Goal: Task Accomplishment & Management: Complete application form

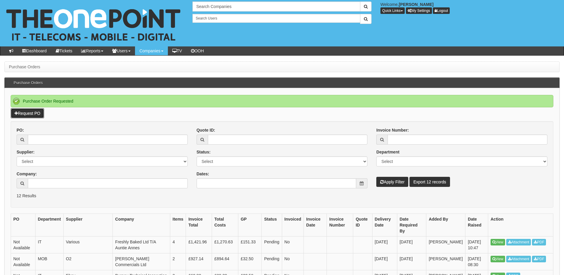
click at [35, 116] on link "Request PO" at bounding box center [27, 113] width 33 height 10
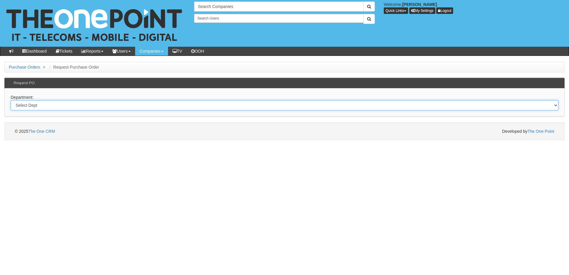
click at [159, 107] on select "Select Dept Digital Internal IT Mobiles Marketing Telecoms" at bounding box center [284, 105] width 547 height 10
select select "?pipeID=&dept=MOB"
click at [11, 100] on select "Select Dept Digital Internal IT Mobiles Marketing Telecoms" at bounding box center [284, 105] width 547 height 10
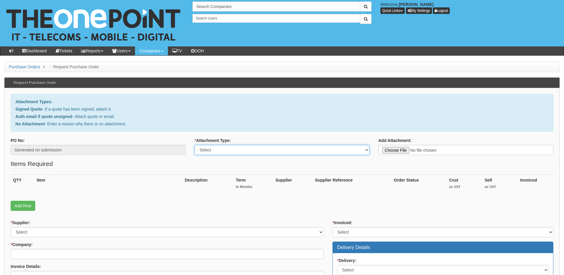
drag, startPoint x: 0, startPoint y: 0, endPoint x: 216, endPoint y: 149, distance: 262.4
click at [216, 149] on select "Select Signed Quote Auth email with quote if unsigned No Attachment" at bounding box center [282, 150] width 175 height 10
select select "Auth email if quote unsigned"
click at [195, 145] on select "Select Signed Quote Auth email with quote if unsigned No Attachment" at bounding box center [282, 150] width 175 height 10
type input "C:\fakepath\Re_ iPhone 17 Pro Max (1).msg"
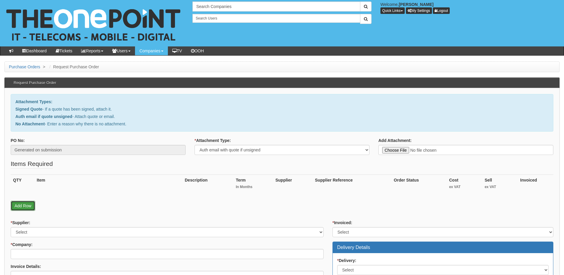
click at [22, 206] on link "Add Row" at bounding box center [23, 206] width 25 height 10
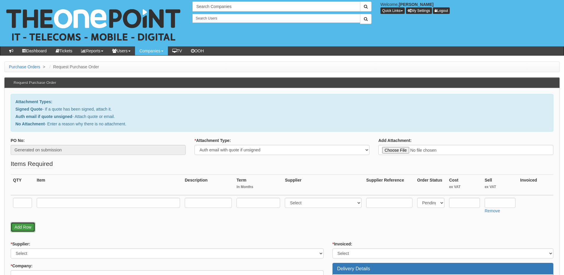
click at [26, 225] on link "Add Row" at bounding box center [23, 227] width 25 height 10
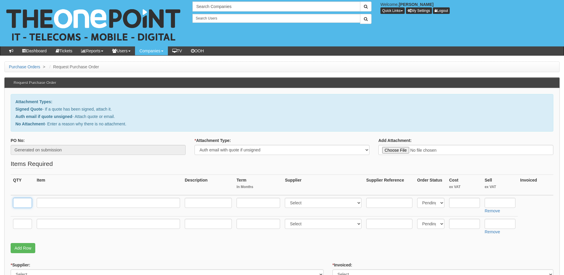
click at [28, 202] on input "text" at bounding box center [22, 203] width 19 height 10
type input "5"
click at [48, 201] on input "text" at bounding box center [108, 203] width 143 height 10
click at [73, 204] on input "iPhone 17 Pro MX 256gb" at bounding box center [108, 203] width 143 height 10
type input "iPhone 17 Pro MAX 256gb"
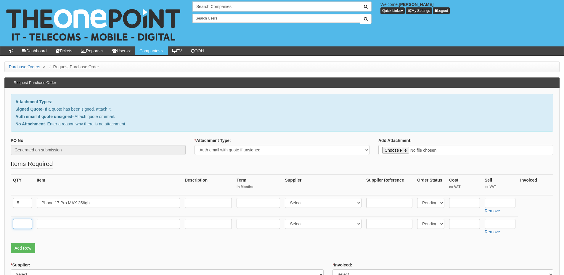
click at [25, 223] on input "text" at bounding box center [22, 224] width 19 height 10
type input "1"
click at [45, 223] on input "text" at bounding box center [108, 224] width 143 height 10
type input "d"
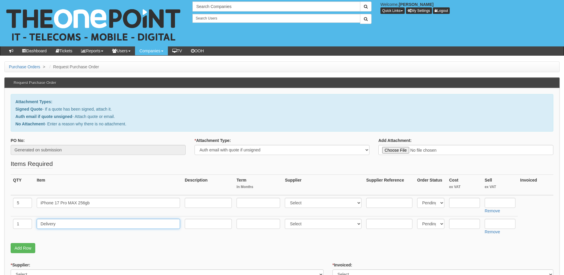
type input "Delivery"
click at [491, 224] on input "text" at bounding box center [500, 224] width 31 height 10
type input "12.50"
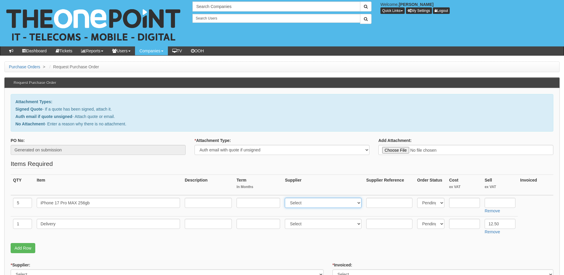
click at [301, 202] on select "Select 123 REG.co.uk 1Password 3 4Gon AA Jones Electric Ltd Abzorb Access Group…" at bounding box center [323, 203] width 77 height 10
select select "54"
click at [286, 198] on select "Select 123 REG.co.uk 1Password 3 4Gon AA Jones Electric Ltd Abzorb Access Group…" at bounding box center [323, 203] width 77 height 10
click at [495, 200] on input "text" at bounding box center [500, 203] width 31 height 10
type input "994.43"
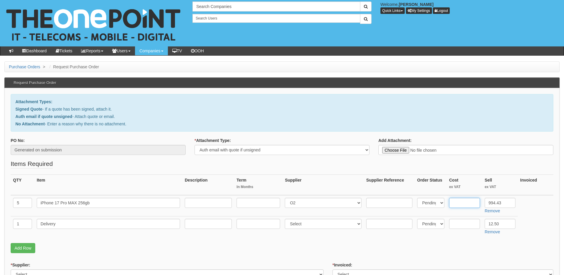
click at [474, 201] on input "text" at bounding box center [464, 203] width 31 height 10
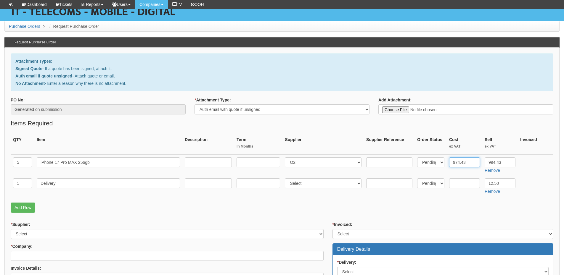
scroll to position [59, 0]
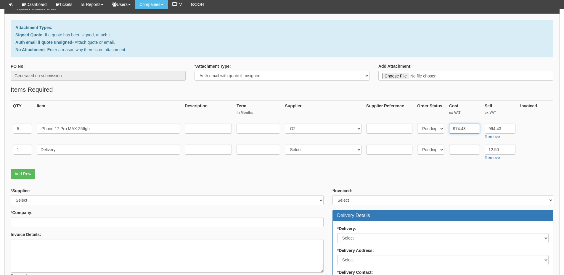
type input "974.43"
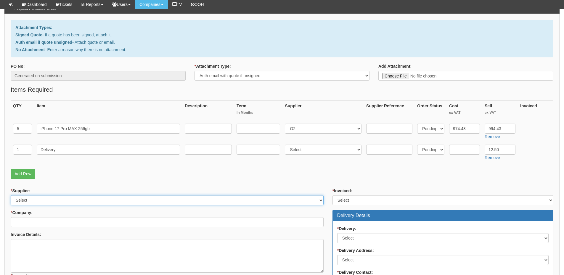
click at [99, 202] on select "Select 123 [DOMAIN_NAME] 1Password 3 4Gon [PERSON_NAME] Electric Ltd Abzorb Acc…" at bounding box center [167, 201] width 313 height 10
select select "54"
click at [11, 196] on select "Select 123 [DOMAIN_NAME] 1Password 3 4Gon [PERSON_NAME] Electric Ltd Abzorb Acc…" at bounding box center [167, 201] width 313 height 10
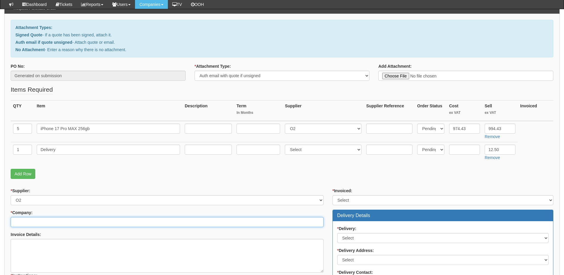
click at [88, 221] on input "* Company:" at bounding box center [167, 222] width 313 height 10
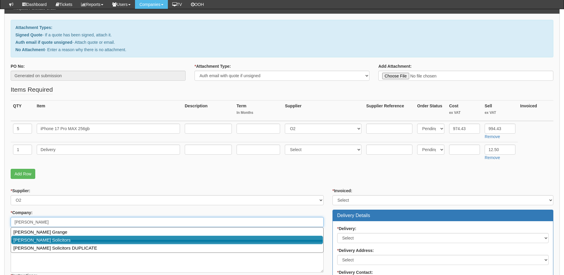
click at [73, 243] on link "[PERSON_NAME] Solicitors" at bounding box center [167, 240] width 312 height 9
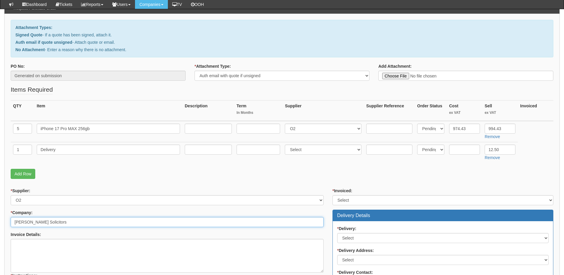
scroll to position [89, 0]
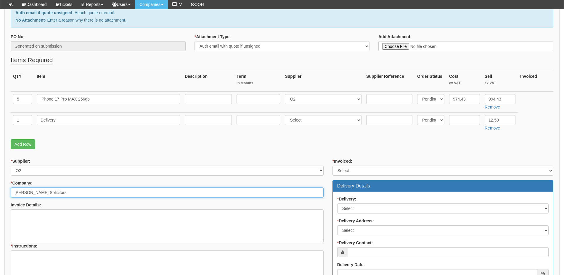
type input "Wilkin Chapman Solicitors"
click at [58, 258] on textarea "* Instructions:" at bounding box center [167, 268] width 313 height 34
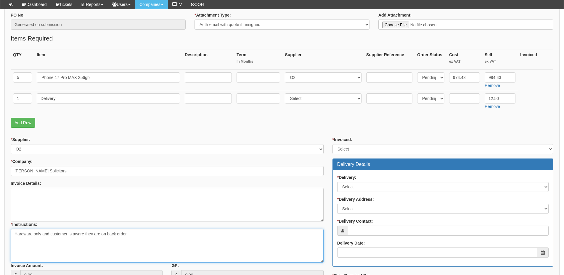
scroll to position [148, 0]
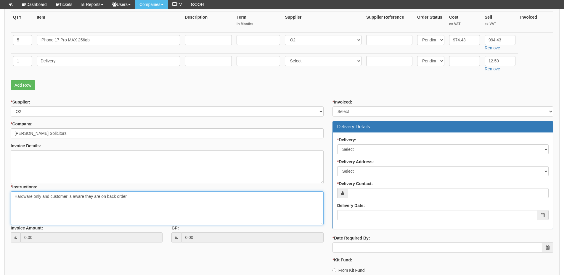
type textarea "Hardware only and customer is aware they are on back order"
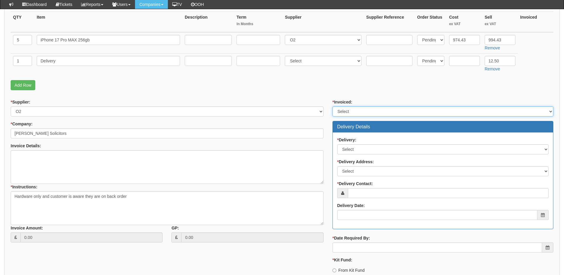
click at [360, 110] on select "Select Yes No N/A STB (part of order)" at bounding box center [443, 112] width 221 height 10
select select "2"
click at [333, 107] on select "Select Yes No N/A STB (part of order)" at bounding box center [443, 112] width 221 height 10
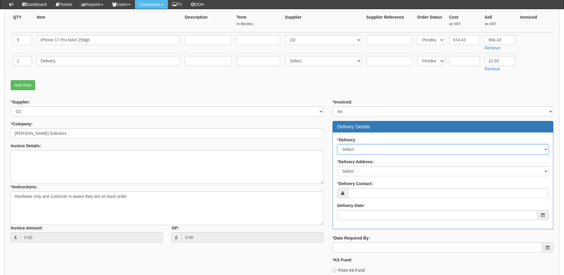
click at [355, 154] on select "Select No Not Applicable Yes" at bounding box center [443, 150] width 212 height 10
select select "1"
click at [337, 145] on select "Select No Not Applicable Yes" at bounding box center [443, 150] width 212 height 10
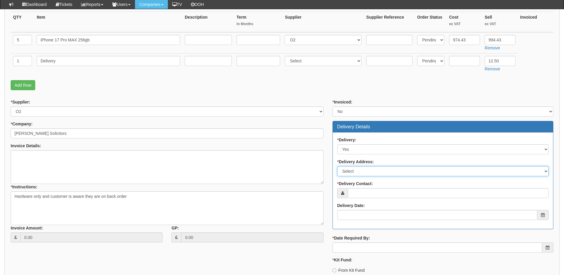
click at [354, 172] on select "Select Not Applicable Main Address - DN31 2LJ Other" at bounding box center [443, 171] width 212 height 10
drag, startPoint x: 363, startPoint y: 168, endPoint x: 364, endPoint y: 171, distance: 3.1
click at [363, 168] on select "Select Not Applicable Main Address - DN31 2LJ Other" at bounding box center [443, 171] width 212 height 10
select select "company_main_address"
click at [337, 166] on select "Select Not Applicable Main Address - DN31 2LJ Other" at bounding box center [443, 171] width 212 height 10
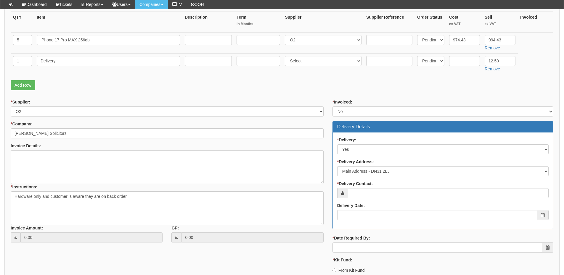
click at [370, 199] on div "* Delivery: Select No Not Applicable Yes * Delivery Address: Select Not Applica…" at bounding box center [443, 181] width 220 height 97
click at [370, 197] on input "* Delivery Contact:" at bounding box center [448, 193] width 201 height 10
type input "I"
type input "Ian Fowles"
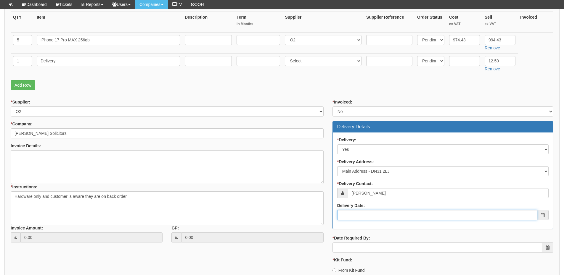
click at [363, 214] on input "Delivery Date:" at bounding box center [437, 215] width 200 height 10
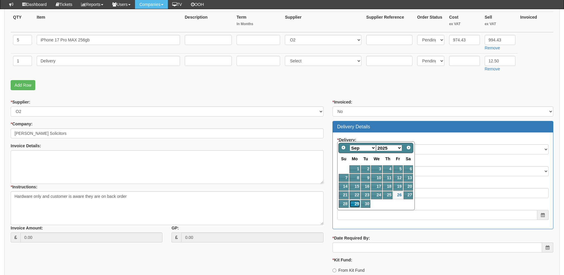
drag, startPoint x: 357, startPoint y: 203, endPoint x: 356, endPoint y: 206, distance: 3.6
click at [357, 203] on link "29" at bounding box center [355, 204] width 11 height 8
type input "2025-09-29"
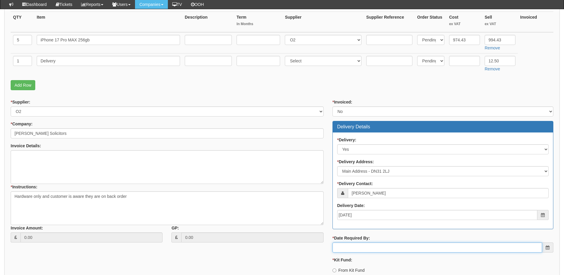
click at [359, 247] on input "* Date Required By:" at bounding box center [438, 248] width 210 height 10
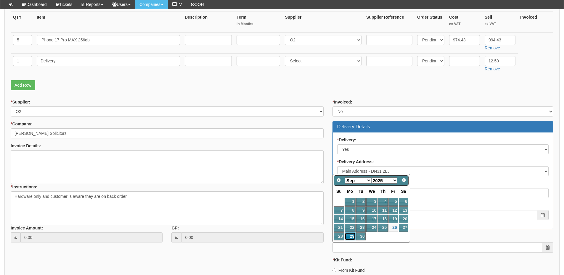
click at [351, 234] on link "29" at bounding box center [350, 237] width 11 height 8
type input "2025-09-29"
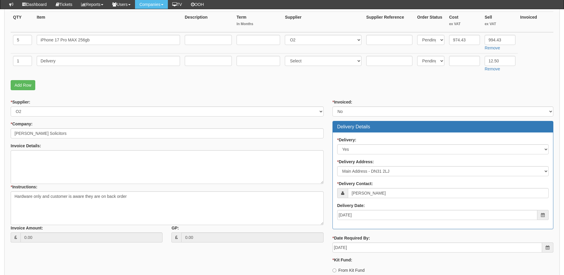
scroll to position [207, 0]
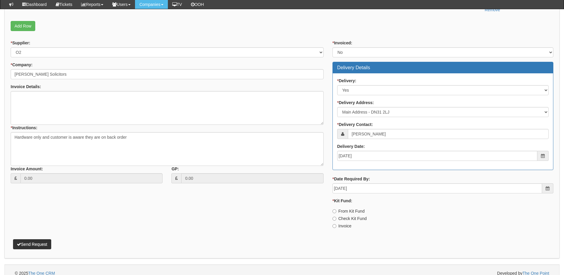
click at [346, 228] on label "Invoice" at bounding box center [342, 226] width 19 height 6
click at [337, 228] on input "Invoice" at bounding box center [335, 227] width 4 height 4
radio input "true"
click at [55, 245] on p "Send Request" at bounding box center [282, 242] width 543 height 16
click at [46, 245] on button "Send Request" at bounding box center [32, 245] width 38 height 10
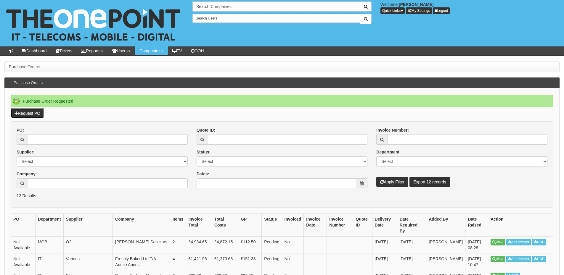
click at [37, 114] on link "Request PO" at bounding box center [27, 113] width 33 height 10
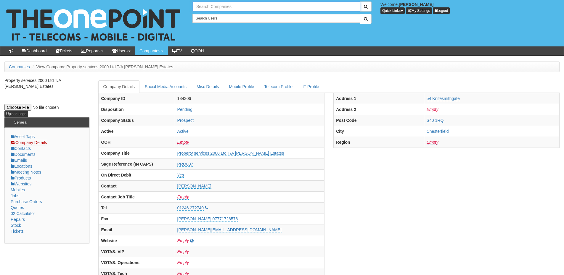
click at [219, 4] on input "text" at bounding box center [277, 6] width 168 height 10
click at [221, 16] on link "Middlegate [GEOGRAPHIC_DATA]" at bounding box center [276, 16] width 167 height 9
type input "Middlegate [GEOGRAPHIC_DATA]"
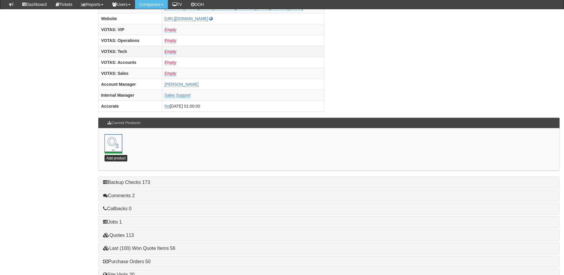
scroll to position [262, 0]
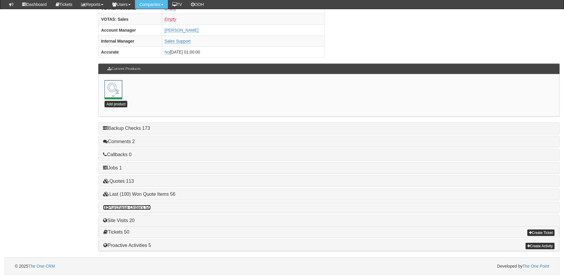
drag, startPoint x: 139, startPoint y: 209, endPoint x: 151, endPoint y: 208, distance: 12.1
click at [139, 209] on link "Purchase Orders 50" at bounding box center [126, 207] width 47 height 5
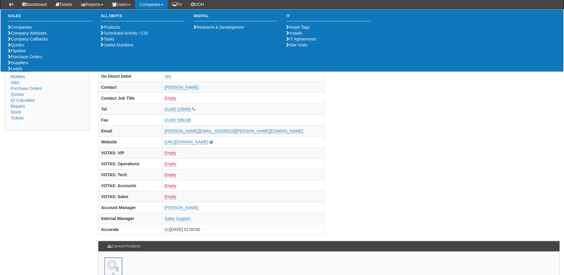
scroll to position [0, 0]
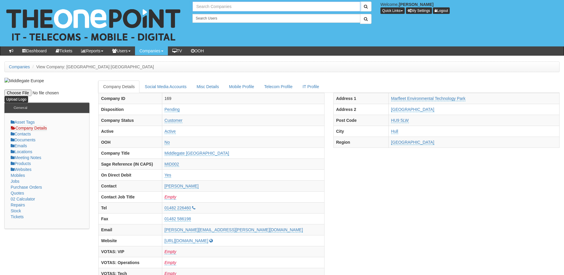
click at [205, 8] on input "text" at bounding box center [277, 6] width 168 height 10
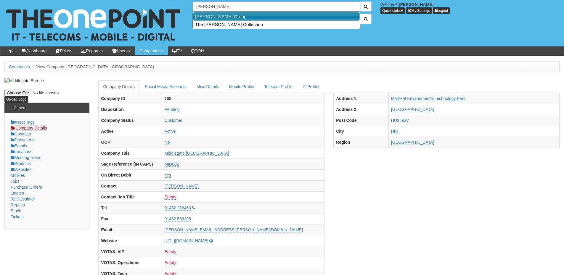
click at [238, 14] on link "John Good Group" at bounding box center [276, 16] width 167 height 9
type input "John Good Group"
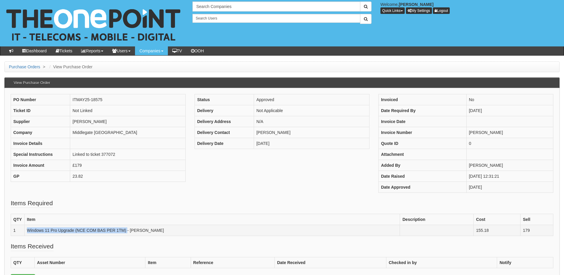
drag, startPoint x: 27, startPoint y: 231, endPoint x: 127, endPoint y: 233, distance: 100.1
click at [127, 233] on td "Windows 11 Pro Upgrade (NCE COM BAS PER 1TM) - [PERSON_NAME]" at bounding box center [212, 230] width 376 height 11
copy td "Windows 11 Pro Upgrade (NCE COM BAS PER 1TM)"
drag, startPoint x: 490, startPoint y: 231, endPoint x: 472, endPoint y: 233, distance: 18.4
click at [474, 233] on td "155.18" at bounding box center [497, 230] width 47 height 11
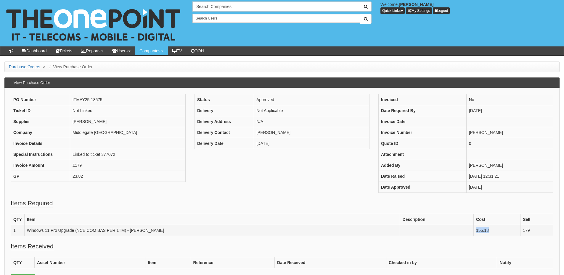
copy td "155.18"
drag, startPoint x: 537, startPoint y: 233, endPoint x: 520, endPoint y: 233, distance: 17.8
click at [521, 233] on td "179" at bounding box center [537, 230] width 33 height 11
copy td "179"
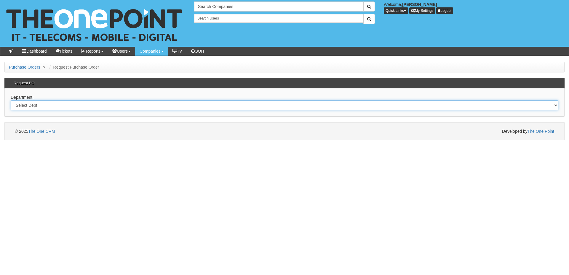
click at [199, 109] on select "Select Dept Digital Internal IT Mobiles Marketing Telecoms" at bounding box center [284, 105] width 547 height 10
select select "?pipeID=&dept=IT"
click at [11, 100] on select "Select Dept Digital Internal IT Mobiles Marketing Telecoms" at bounding box center [284, 105] width 547 height 10
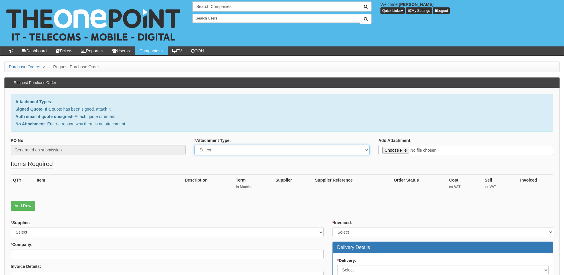
drag, startPoint x: 208, startPoint y: 151, endPoint x: 208, endPoint y: 155, distance: 3.3
click at [208, 151] on select "Select Signed Quote Auth email with quote if unsigned No Attachment" at bounding box center [282, 150] width 175 height 10
select select "Auth email if quote unsigned"
click at [195, 145] on select "Select Signed Quote Auth email with quote if unsigned No Attachment" at bounding box center [282, 150] width 175 height 10
type input "C:\fakepath\RE_ New Ticket Logged - New Laptop instalation _TOP_0435504_ (1).msg"
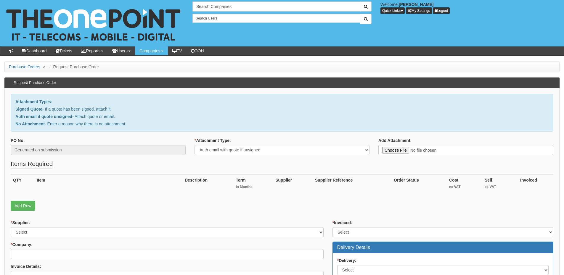
click at [13, 211] on fieldset "Items Required QTY Item Description Term In Months Supplier Supplier Reference …" at bounding box center [282, 187] width 543 height 55
click at [18, 207] on link "Add Row" at bounding box center [23, 206] width 25 height 10
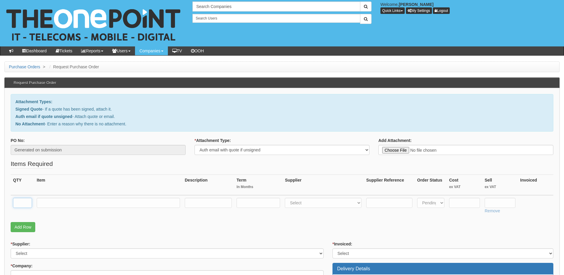
click at [19, 203] on input "text" at bounding box center [22, 203] width 19 height 10
type input "1"
click at [50, 201] on input "text" at bounding box center [108, 203] width 143 height 10
paste input "Windows 11 Pro Upgrade (NCE COM BAS PER 1TM)"
type input "Windows 11 Pro Upgrade (NCE COM BAS PER 1TM)"
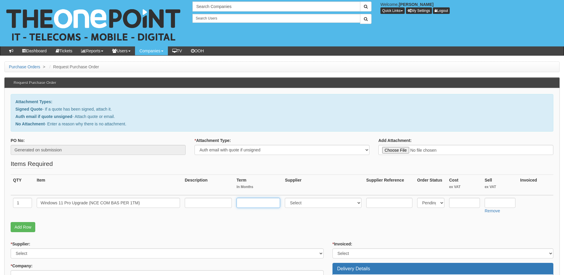
click at [261, 203] on input "text" at bounding box center [259, 203] width 44 height 10
type input "12"
click at [310, 203] on select "Select 123 REG.co.uk 1Password 3 4Gon AA Jones Electric Ltd Abzorb Access Group…" at bounding box center [323, 203] width 77 height 10
select select "291"
click at [286, 198] on select "Select 123 REG.co.uk 1Password 3 4Gon AA Jones Electric Ltd Abzorb Access Group…" at bounding box center [323, 203] width 77 height 10
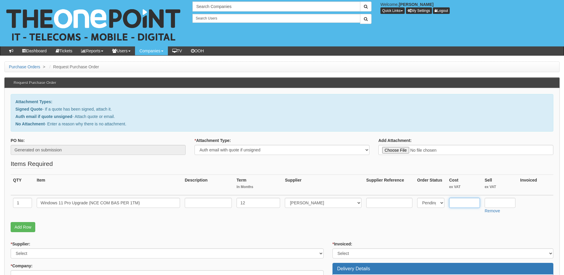
click at [467, 204] on input "text" at bounding box center [464, 203] width 31 height 10
paste input "155.18"
type input "155.18"
click at [491, 206] on input "text" at bounding box center [500, 203] width 31 height 10
paste input "179"
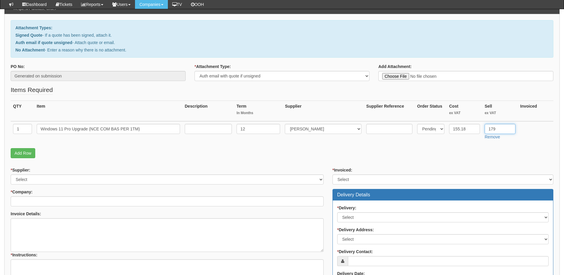
scroll to position [59, 0]
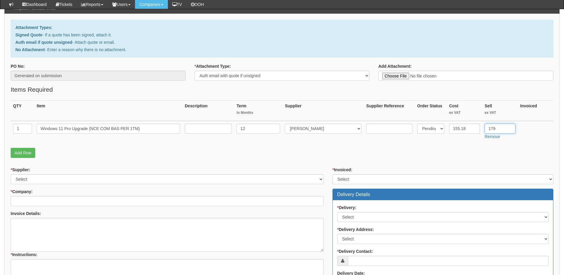
type input "179"
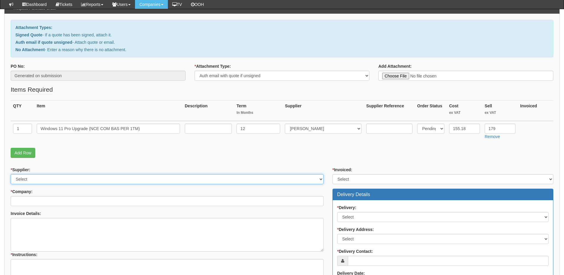
click at [86, 180] on select "Select 123 REG.co.uk 1Password 3 4Gon AA Jones Electric Ltd Abzorb Access Group…" at bounding box center [167, 179] width 313 height 10
select select "291"
click at [11, 174] on select "Select 123 REG.co.uk 1Password 3 4Gon AA Jones Electric Ltd Abzorb Access Group…" at bounding box center [167, 179] width 313 height 10
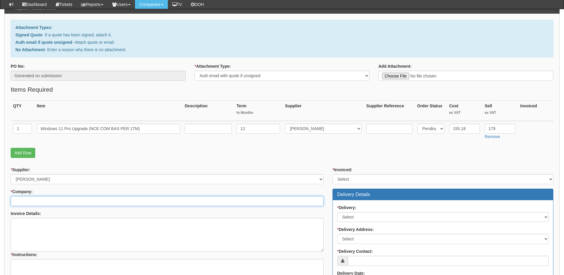
click at [78, 201] on input "* Company:" at bounding box center [167, 201] width 313 height 10
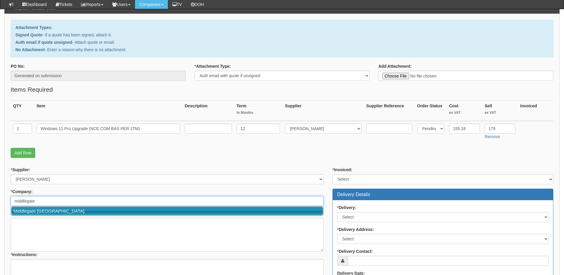
click at [72, 209] on link "Middlegate [GEOGRAPHIC_DATA]" at bounding box center [167, 211] width 312 height 9
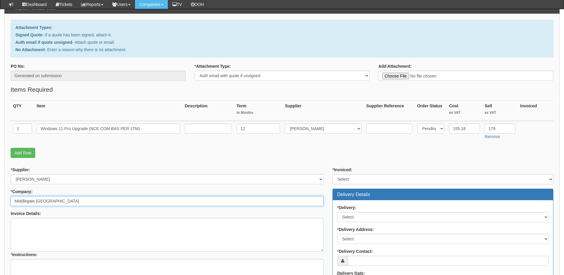
type input "Middlegate [GEOGRAPHIC_DATA]"
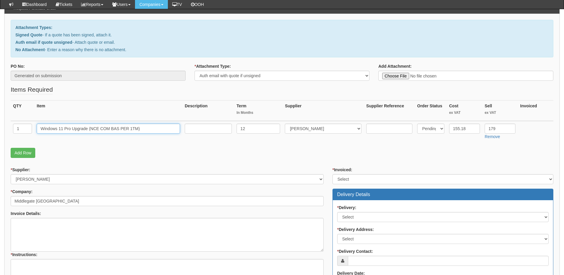
click at [150, 132] on input "Windows 11 Pro Upgrade (NCE COM BAS PER 1TM)" at bounding box center [108, 129] width 143 height 10
paste input "Philippe"
type input "Windows 11 Pro Upgrade (NCE COM BAS PER 1TM) - [PERSON_NAME]"
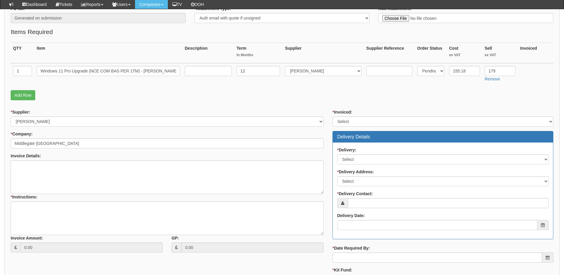
scroll to position [118, 0]
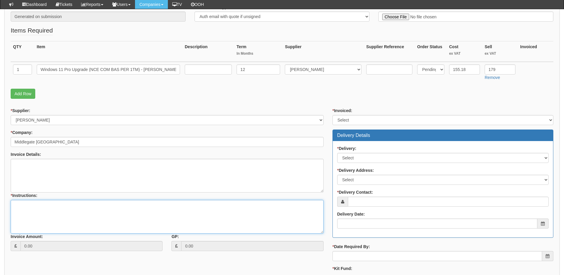
click at [39, 212] on textarea "* Instructions:" at bounding box center [167, 217] width 313 height 34
type textarea "1x Windows Pro Licence"
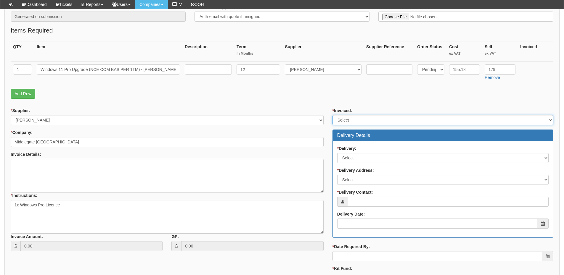
drag, startPoint x: 349, startPoint y: 118, endPoint x: 350, endPoint y: 122, distance: 3.9
click at [349, 118] on select "Select Yes No N/A STB (part of order)" at bounding box center [443, 120] width 221 height 10
select select "2"
click at [333, 115] on select "Select Yes No N/A STB (part of order)" at bounding box center [443, 120] width 221 height 10
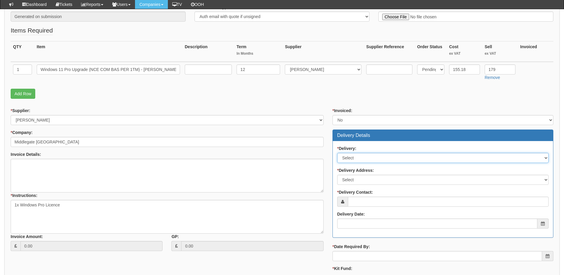
click at [353, 161] on select "Select No Not Applicable Yes" at bounding box center [443, 158] width 212 height 10
select select "3"
click at [337, 153] on select "Select No Not Applicable Yes" at bounding box center [443, 158] width 212 height 10
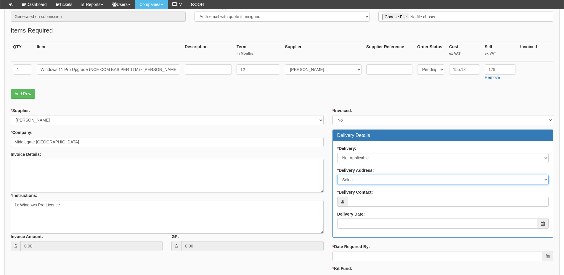
click at [355, 183] on select "Select Not Applicable Main Address - HU9 5LW Other" at bounding box center [443, 180] width 212 height 10
select select "N/A"
click at [337, 175] on select "Select Not Applicable Main Address - HU9 5LW Other" at bounding box center [443, 180] width 212 height 10
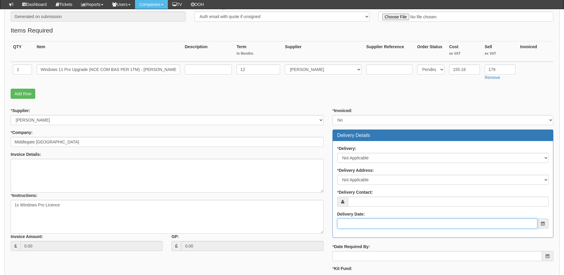
click at [358, 222] on input "Delivery Date:" at bounding box center [437, 224] width 200 height 10
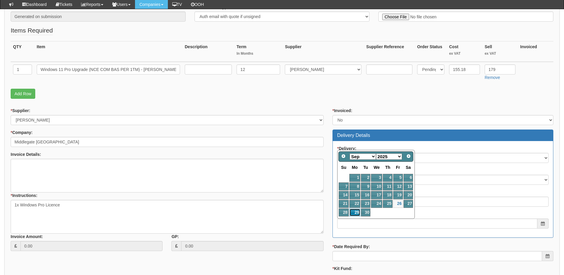
click at [356, 212] on link "29" at bounding box center [355, 213] width 11 height 8
type input "2025-09-29"
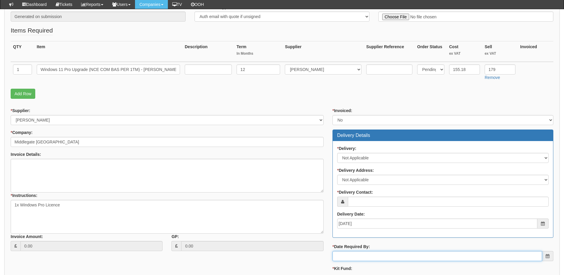
click at [358, 261] on input "* Date Required By:" at bounding box center [438, 256] width 210 height 10
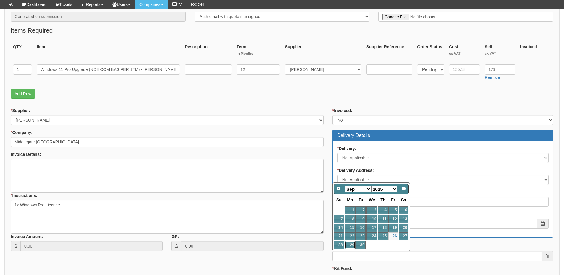
click at [350, 246] on link "29" at bounding box center [350, 245] width 11 height 8
type input "[DATE]"
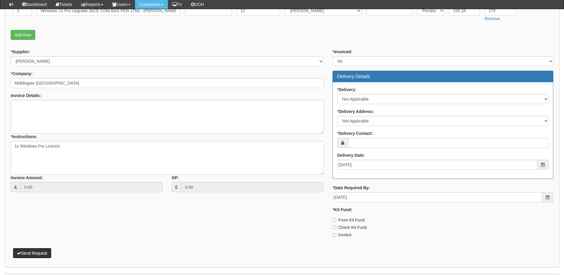
scroll to position [178, 0]
click at [351, 237] on label "Invoice" at bounding box center [342, 235] width 19 height 6
click at [337, 237] on input "Invoice" at bounding box center [335, 235] width 4 height 4
radio input "true"
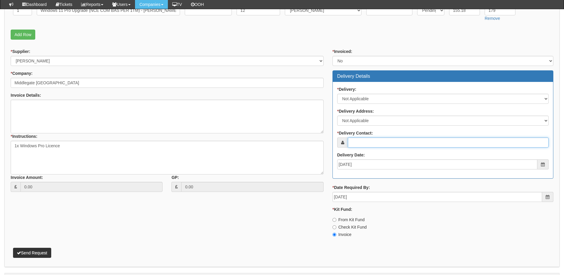
click at [363, 143] on input "* Delivery Contact:" at bounding box center [448, 143] width 201 height 10
click at [370, 146] on input "* Delivery Contact:" at bounding box center [448, 143] width 201 height 10
click at [377, 146] on input "* Delivery Contact:" at bounding box center [448, 143] width 201 height 10
paste input "suzanne.hall@middlegate.eu"
type input "suzanne.hall@middlegate.eu"
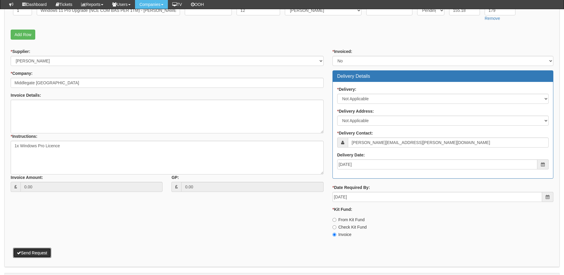
click at [42, 251] on button "Send Request" at bounding box center [32, 253] width 38 height 10
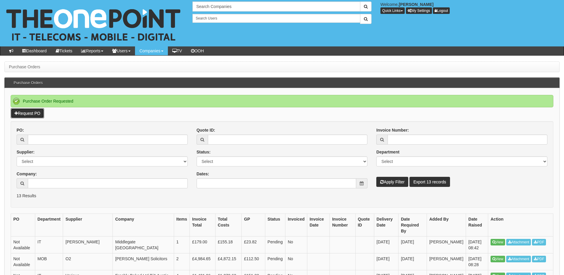
click at [33, 112] on link "Request PO" at bounding box center [27, 113] width 33 height 10
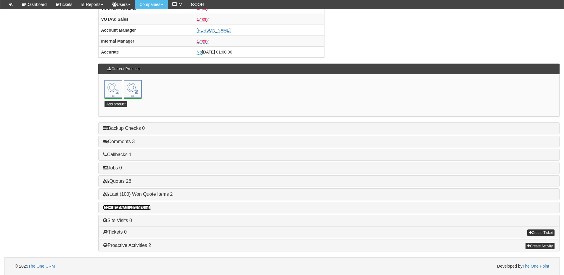
click at [145, 206] on link "Purchase Orders 50" at bounding box center [126, 207] width 47 height 5
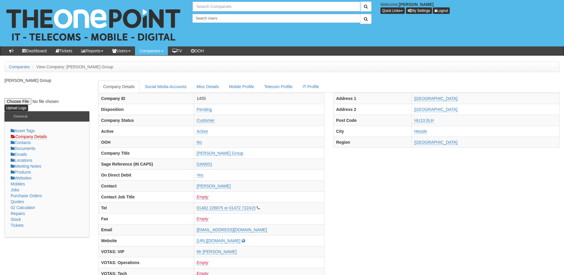
click at [212, 9] on input "text" at bounding box center [277, 6] width 168 height 10
click at [217, 15] on link "Hymers College" at bounding box center [276, 16] width 167 height 9
type input "Hymers College"
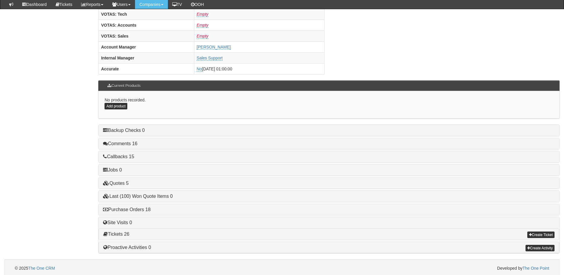
scroll to position [247, 0]
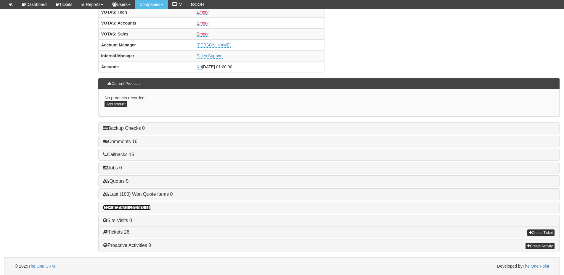
click at [140, 209] on link "Purchase Orders 18" at bounding box center [126, 207] width 47 height 5
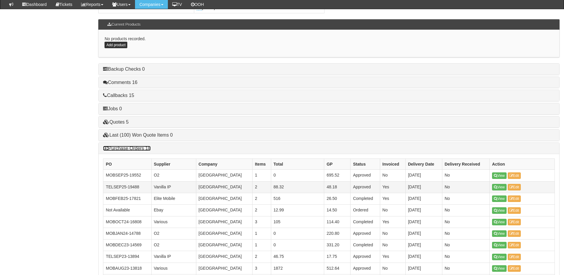
scroll to position [306, 0]
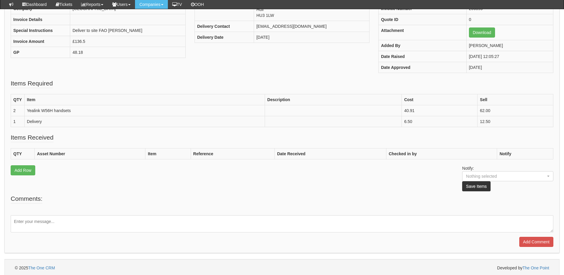
scroll to position [111, 0]
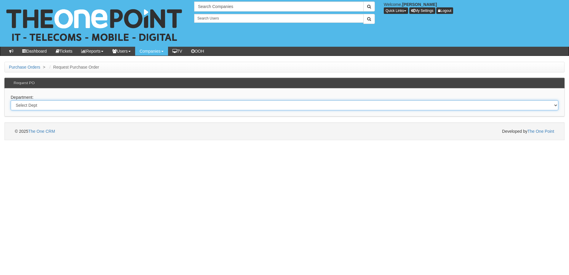
click at [50, 108] on select "Select Dept Digital Internal IT Mobiles Marketing Telecoms" at bounding box center [284, 105] width 547 height 10
select select "?pipeID=&dept=TEL"
click at [11, 100] on select "Select Dept Digital Internal IT Mobiles Marketing Telecoms" at bounding box center [284, 105] width 547 height 10
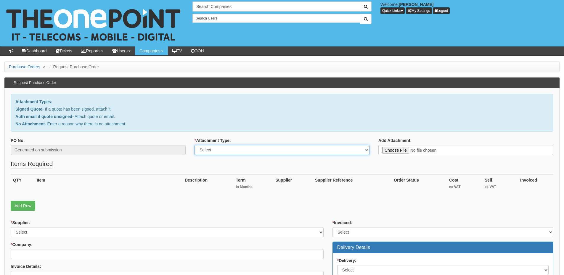
click at [247, 151] on select "Select Signed Quote Auth email with quote if unsigned No Attachment" at bounding box center [282, 150] width 175 height 10
click at [195, 145] on select "Select Signed Quote Auth email with quote if unsigned No Attachment" at bounding box center [282, 150] width 175 height 10
click at [255, 153] on select "Select Signed Quote Auth email with quote if unsigned No Attachment" at bounding box center [282, 150] width 175 height 10
select select "No Attachment"
click at [195, 145] on select "Select Signed Quote Auth email with quote if unsigned No Attachment" at bounding box center [282, 150] width 175 height 10
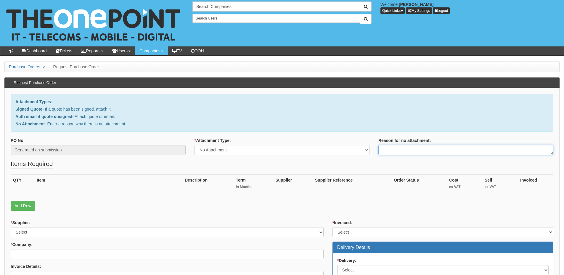
click at [403, 148] on textarea "Reason for no attachment:" at bounding box center [466, 150] width 175 height 10
click at [435, 151] on textarea "Linked to ticket 434341" at bounding box center [466, 150] width 175 height 10
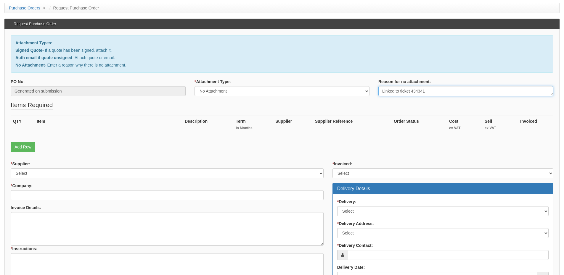
scroll to position [59, 0]
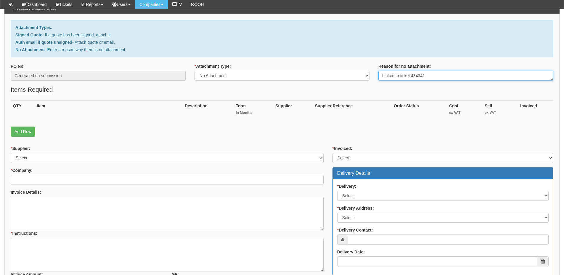
type textarea "Linked to ticket 434341"
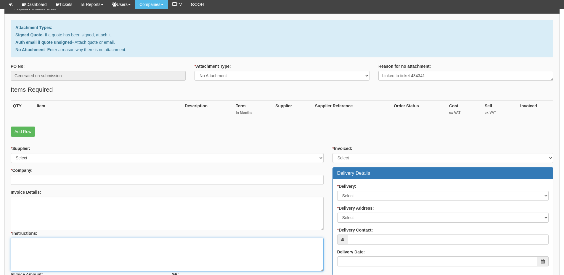
click at [87, 249] on textarea "* Instructions:" at bounding box center [167, 255] width 313 height 34
paste textarea "Linked to ticket 434341"
type textarea "Linked to ticket 434341"
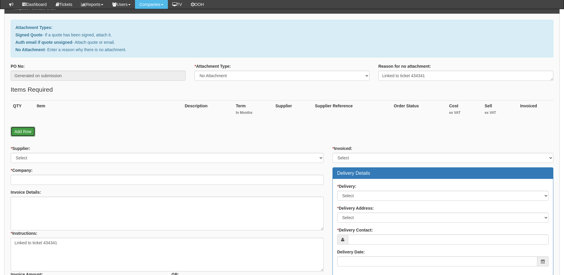
click at [22, 131] on link "Add Row" at bounding box center [23, 132] width 25 height 10
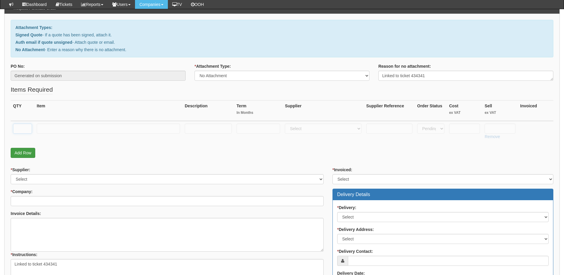
click at [22, 131] on input "text" at bounding box center [22, 129] width 19 height 10
type input "1"
click at [71, 129] on input "text" at bounding box center [108, 129] width 143 height 10
type input "Call Centre"
click at [22, 156] on link "Add Row" at bounding box center [23, 153] width 25 height 10
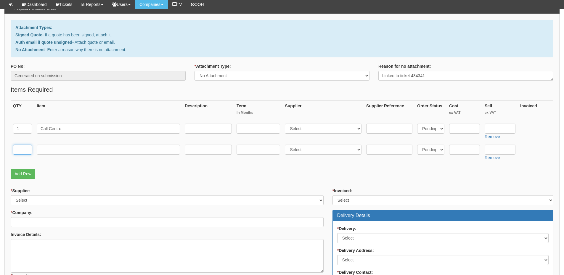
click at [21, 152] on input "text" at bounding box center [22, 150] width 19 height 10
type input "1"
click at [54, 152] on input "text" at bounding box center [108, 150] width 143 height 10
type input "Unity"
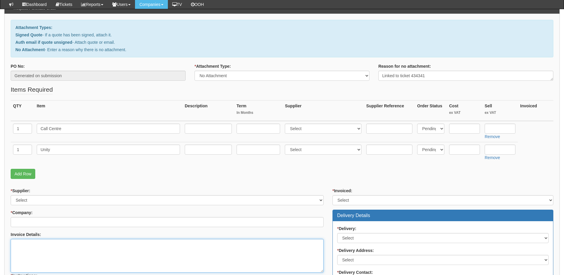
click at [54, 253] on textarea "Invoice Details:" at bounding box center [167, 256] width 313 height 34
paste textarea "5NXP400099531"
type textarea "5NXP400099531"
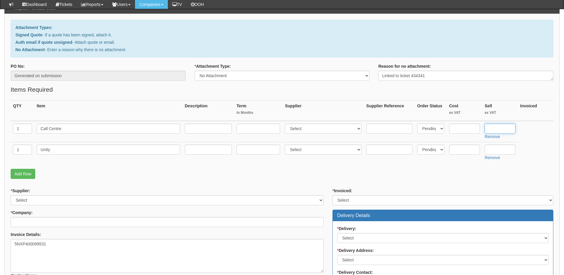
click at [497, 126] on input "text" at bounding box center [500, 129] width 31 height 10
type input "21.99"
click at [502, 149] on input "text" at bounding box center [500, 150] width 31 height 10
type input "7.45"
click at [333, 129] on select "Select 123 REG.co.uk 1Password 3 4Gon AA Jones Electric Ltd Abzorb Access Group…" at bounding box center [323, 129] width 77 height 10
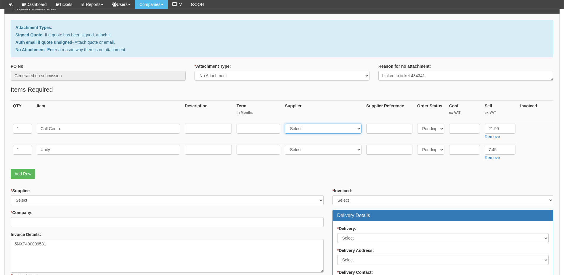
select select "72"
click at [286, 124] on select "Select 123 REG.co.uk 1Password 3 4Gon AA Jones Electric Ltd Abzorb Access Group…" at bounding box center [323, 129] width 77 height 10
click at [307, 146] on select "Select 123 REG.co.uk 1Password 3 4Gon AA Jones Electric Ltd Abzorb Access Group…" at bounding box center [323, 150] width 77 height 10
select select "72"
click at [286, 145] on select "Select 123 REG.co.uk 1Password 3 4Gon AA Jones Electric Ltd Abzorb Access Group…" at bounding box center [323, 150] width 77 height 10
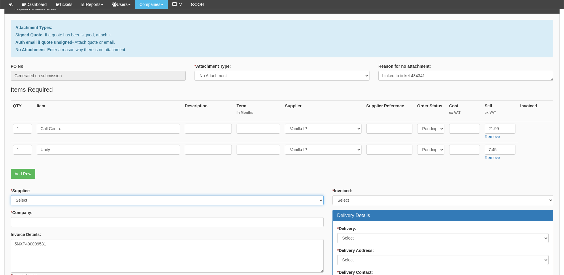
click at [23, 200] on select "Select 123 REG.co.uk 1Password 3 4Gon AA Jones Electric Ltd Abzorb Access Group…" at bounding box center [167, 201] width 313 height 10
select select "72"
click at [11, 196] on select "Select 123 REG.co.uk 1Password 3 4Gon AA Jones Electric Ltd Abzorb Access Group…" at bounding box center [167, 201] width 313 height 10
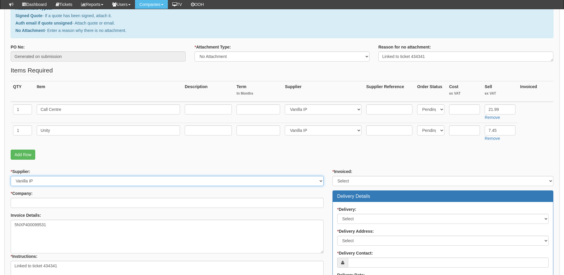
scroll to position [89, 0]
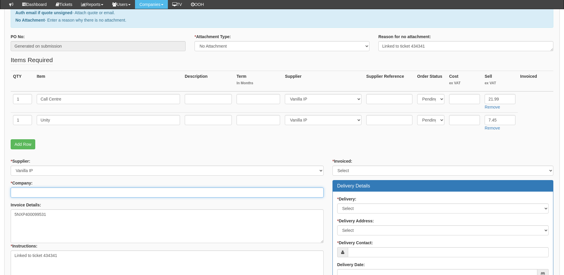
click at [31, 194] on input "* Company:" at bounding box center [167, 193] width 313 height 10
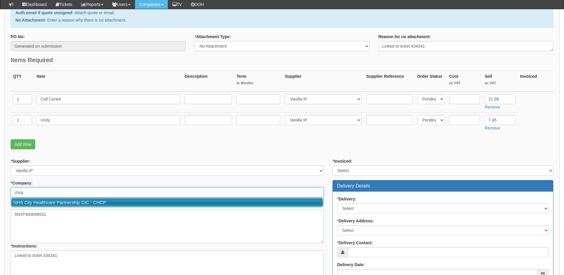
click at [39, 201] on link "NHS City Healthcare Partnership CIC - CHCP" at bounding box center [167, 202] width 312 height 9
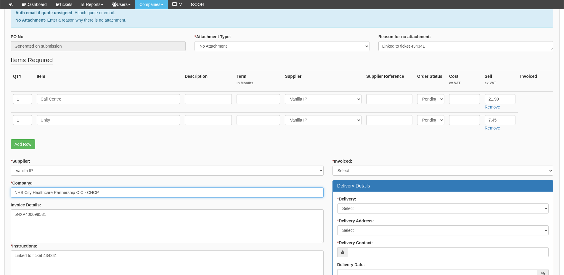
type input "NHS City Healthcare Partnership CIC - CHCP"
click at [346, 170] on select "Select Yes No N/A STB (part of order)" at bounding box center [443, 171] width 221 height 10
select select "2"
click at [333, 166] on select "Select Yes No N/A STB (part of order)" at bounding box center [443, 171] width 221 height 10
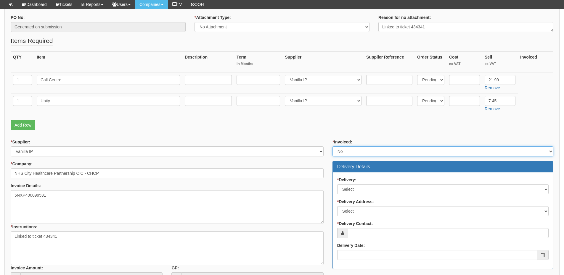
scroll to position [118, 0]
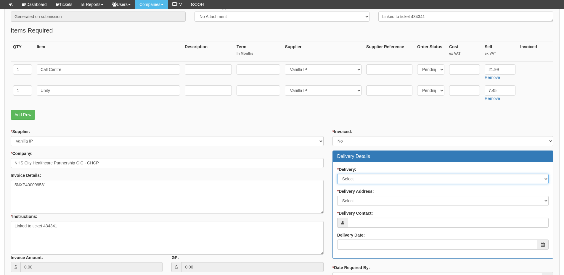
drag, startPoint x: 349, startPoint y: 178, endPoint x: 349, endPoint y: 183, distance: 5.0
click at [349, 178] on select "Select No Not Applicable Yes" at bounding box center [443, 179] width 212 height 10
select select "3"
click at [337, 174] on select "Select No Not Applicable Yes" at bounding box center [443, 179] width 212 height 10
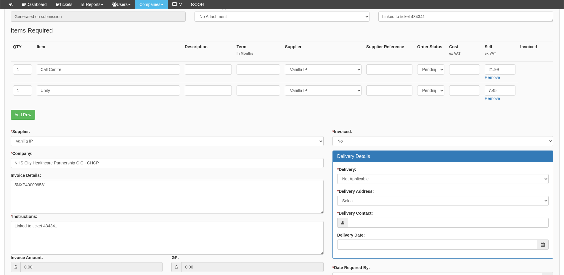
click at [356, 193] on label "* Delivery Address:" at bounding box center [355, 192] width 37 height 6
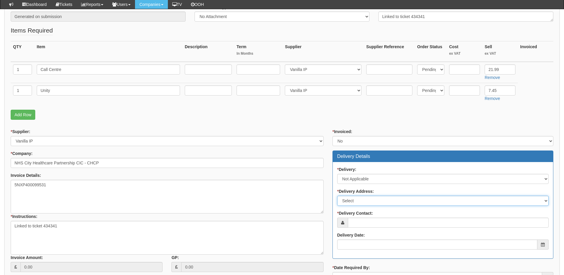
click at [356, 196] on select "Select Not Applicable Main Address - HU3 4AE Other" at bounding box center [443, 201] width 212 height 10
click at [355, 200] on select "Select Not Applicable Main Address - HU3 4AE Other" at bounding box center [443, 201] width 212 height 10
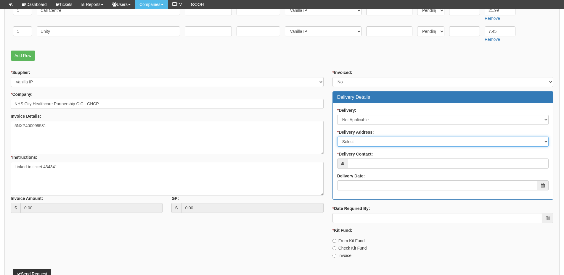
click at [359, 142] on select "Select Not Applicable Main Address - HU3 4AE Other" at bounding box center [443, 142] width 212 height 10
select select "N/A"
click at [337, 137] on select "Select Not Applicable Main Address - HU3 4AE Other" at bounding box center [443, 142] width 212 height 10
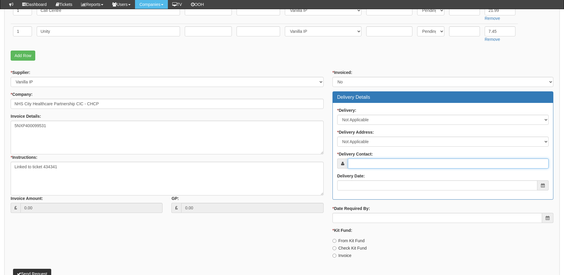
click at [360, 164] on input "* Delivery Contact:" at bounding box center [448, 164] width 201 height 10
click at [370, 165] on input "* Delivery Contact:" at bounding box center [448, 164] width 201 height 10
click at [364, 165] on input "Nicola Wilde" at bounding box center [448, 164] width 201 height 10
type input "[PERSON_NAME]"
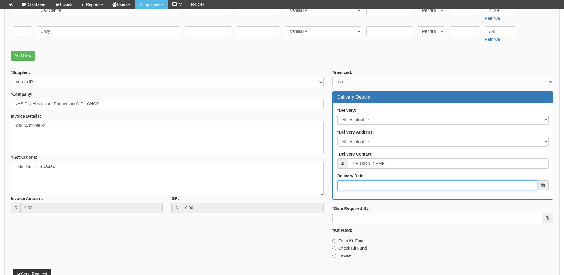
click at [363, 188] on input "Delivery Date:" at bounding box center [437, 186] width 200 height 10
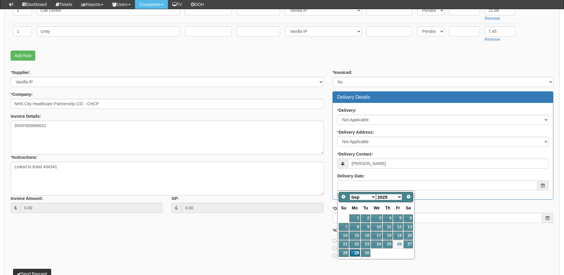
click at [355, 251] on link "29" at bounding box center [355, 253] width 11 height 8
type input "2025-09-29"
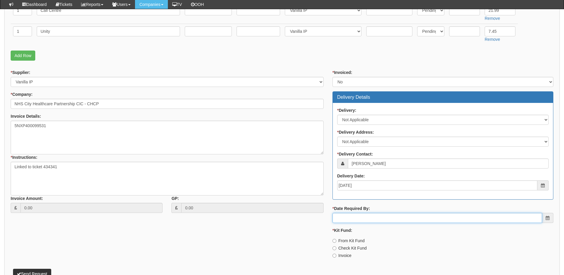
click at [355, 220] on input "* Date Required By:" at bounding box center [438, 218] width 210 height 10
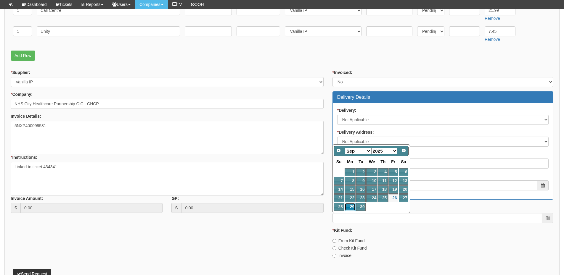
click at [350, 210] on link "29" at bounding box center [350, 207] width 11 height 8
type input "2025-09-29"
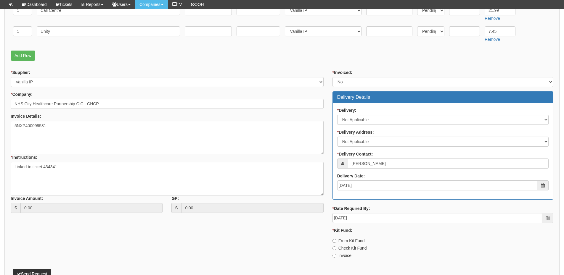
click at [345, 254] on label "Invoice" at bounding box center [342, 256] width 19 height 6
click at [337, 254] on input "Invoice" at bounding box center [335, 256] width 4 height 4
radio input "true"
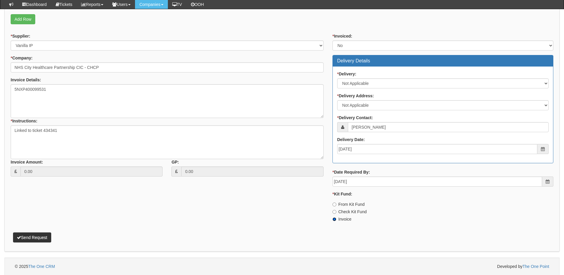
scroll to position [214, 0]
click at [43, 237] on button "Send Request" at bounding box center [32, 238] width 38 height 10
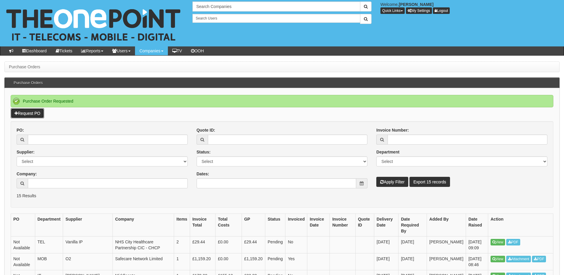
click at [28, 118] on link "Request PO" at bounding box center [27, 113] width 33 height 10
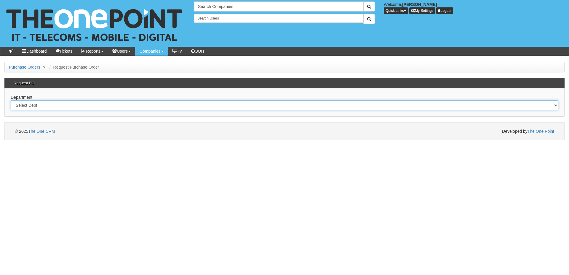
click at [127, 106] on select "Select Dept Digital Internal IT Mobiles Marketing Telecoms" at bounding box center [284, 105] width 547 height 10
select select "?pipeID=&dept=TEL"
click at [11, 100] on select "Select Dept Digital Internal IT Mobiles Marketing Telecoms" at bounding box center [284, 105] width 547 height 10
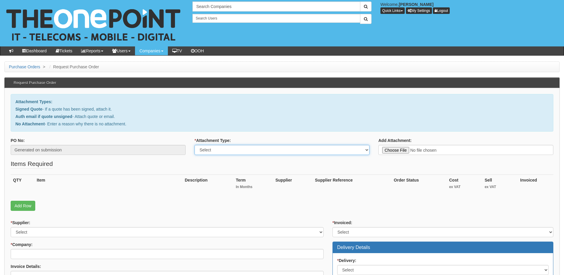
click at [203, 152] on select "Select Signed Quote Auth email with quote if unsigned No Attachment" at bounding box center [282, 150] width 175 height 10
select select "No Attachment"
click at [195, 145] on select "Select Signed Quote Auth email with quote if unsigned No Attachment" at bounding box center [282, 150] width 175 height 10
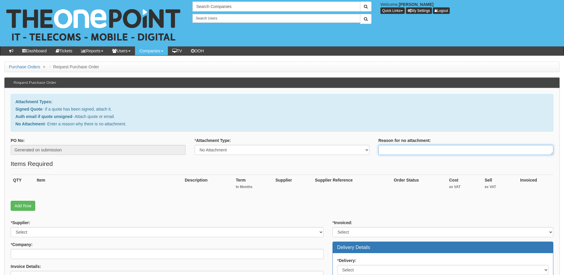
click at [393, 151] on textarea "Reason for no attachment:" at bounding box center [466, 150] width 175 height 10
click at [434, 148] on textarea "Linked to ticket 435065" at bounding box center [466, 150] width 175 height 10
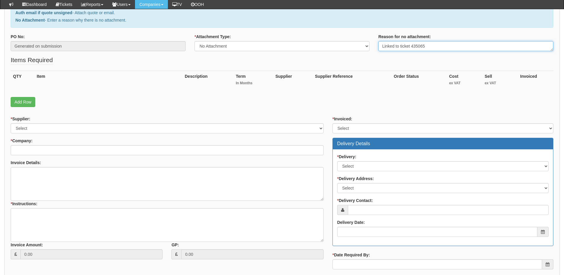
type textarea "Linked to ticket 435065"
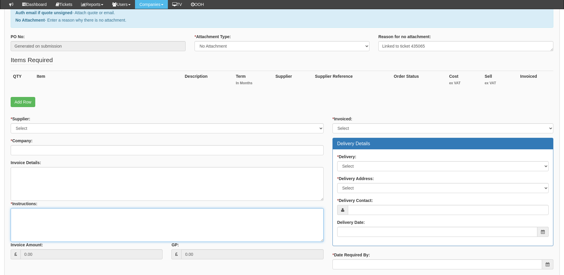
click at [126, 217] on textarea "* Instructions:" at bounding box center [167, 226] width 313 height 34
paste textarea "Linked to ticket 435065"
type textarea "Linked to ticket 435065"
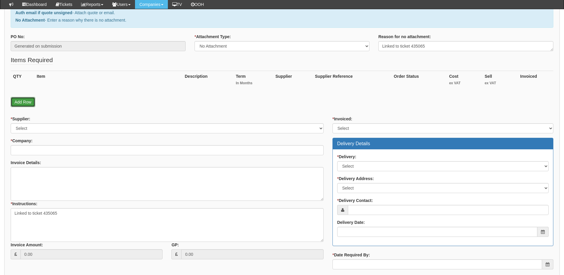
click at [28, 104] on link "Add Row" at bounding box center [23, 102] width 25 height 10
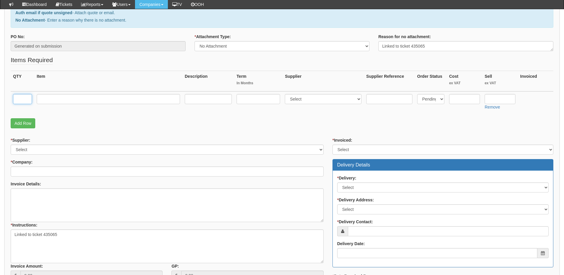
click at [24, 97] on input "text" at bounding box center [22, 99] width 19 height 10
type input "1"
click at [50, 100] on input "text" at bounding box center [108, 99] width 143 height 10
type input "Webex"
click at [310, 101] on select "Select 123 REG.co.uk 1Password 3 4Gon AA Jones Electric Ltd Abzorb Access Group…" at bounding box center [323, 99] width 77 height 10
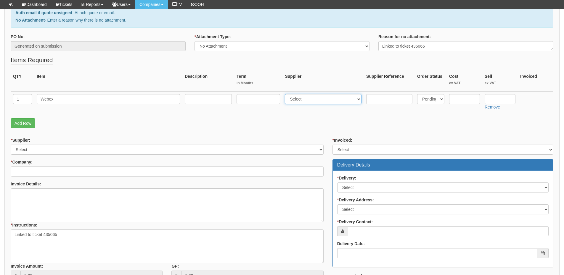
select select "72"
click at [286, 94] on select "Select 123 REG.co.uk 1Password 3 4Gon AA Jones Electric Ltd Abzorb Access Group…" at bounding box center [323, 99] width 77 height 10
click at [490, 103] on input "text" at bounding box center [500, 99] width 31 height 10
type input "2"
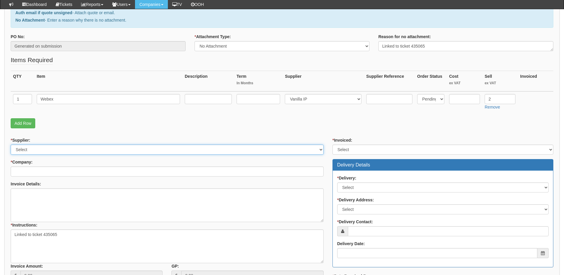
click at [129, 152] on select "Select 123 REG.co.uk 1Password 3 4Gon AA Jones Electric Ltd Abzorb Access Group…" at bounding box center [167, 150] width 313 height 10
select select "72"
click at [11, 145] on select "Select 123 REG.co.uk 1Password 3 4Gon AA Jones Electric Ltd Abzorb Access Group…" at bounding box center [167, 150] width 313 height 10
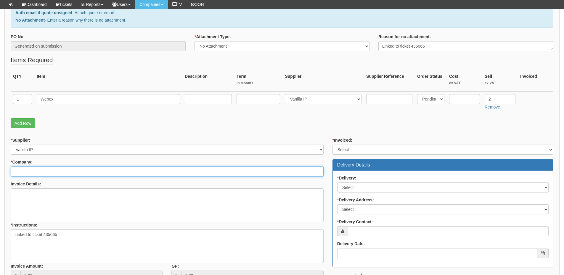
click at [102, 171] on input "* Company:" at bounding box center [167, 172] width 313 height 10
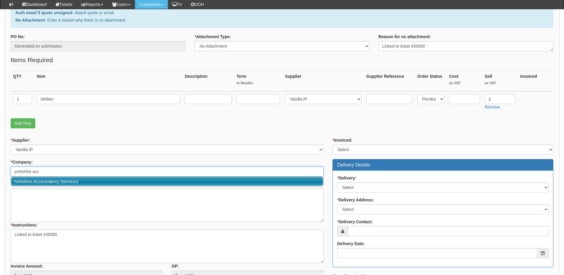
click at [76, 180] on link "Yorkshire Accountancy Services" at bounding box center [167, 181] width 312 height 9
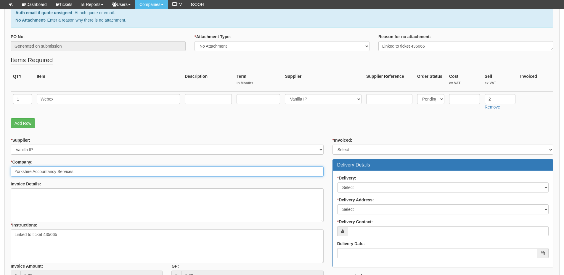
type input "Yorkshire Accountancy Services"
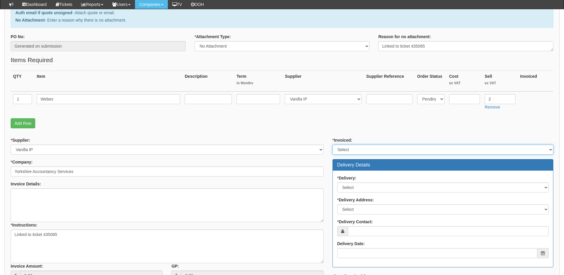
click at [348, 151] on select "Select Yes No N/A STB (part of order)" at bounding box center [443, 150] width 221 height 10
select select "2"
click at [333, 145] on select "Select Yes No N/A STB (part of order)" at bounding box center [443, 150] width 221 height 10
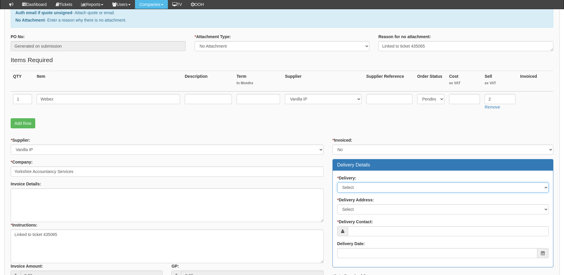
click at [357, 190] on select "Select No Not Applicable Yes" at bounding box center [443, 188] width 212 height 10
select select "3"
click at [337, 183] on select "Select No Not Applicable Yes" at bounding box center [443, 188] width 212 height 10
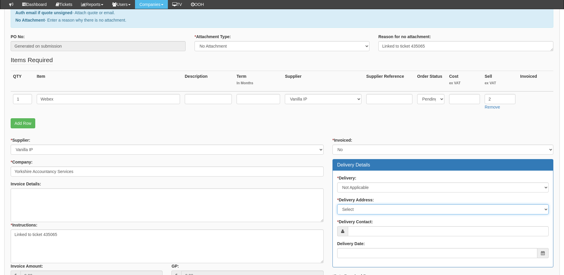
click at [361, 210] on select "Select Not Applicable Main Address - HU16 4JT Other" at bounding box center [443, 210] width 212 height 10
select select "N/A"
click at [337, 205] on select "Select Not Applicable Main Address - HU16 4JT Other" at bounding box center [443, 210] width 212 height 10
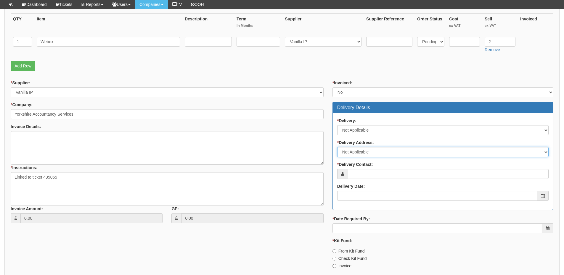
scroll to position [148, 0]
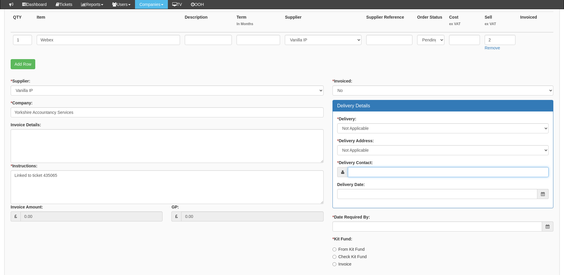
click at [365, 175] on input "* Delivery Contact:" at bounding box center [448, 172] width 201 height 10
click at [358, 176] on input "* Delivery Contact:" at bounding box center [448, 172] width 201 height 10
paste input "Hussain Zain"
type input "Hussain Zain"
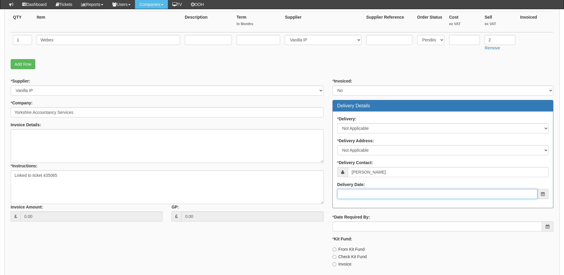
click at [367, 193] on input "Delivery Date:" at bounding box center [437, 194] width 200 height 10
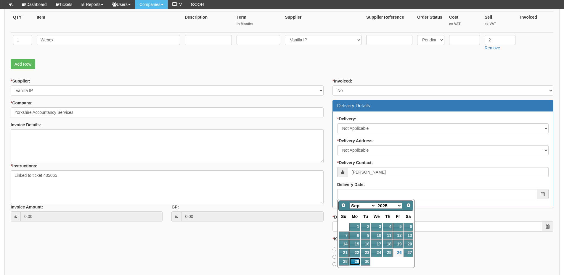
click at [356, 260] on link "29" at bounding box center [355, 262] width 11 height 8
type input "2025-09-29"
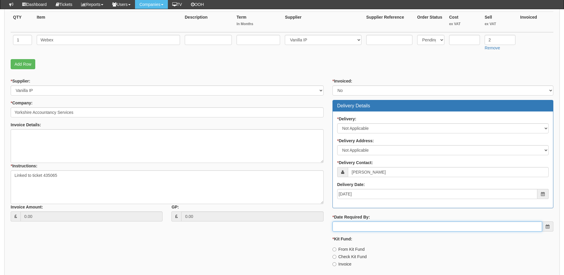
click at [356, 226] on input "* Date Required By:" at bounding box center [438, 227] width 210 height 10
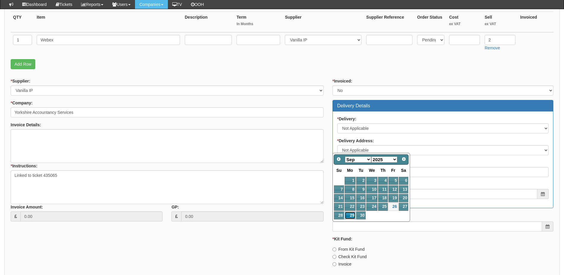
click at [355, 216] on link "29" at bounding box center [350, 216] width 11 height 8
type input "2025-09-29"
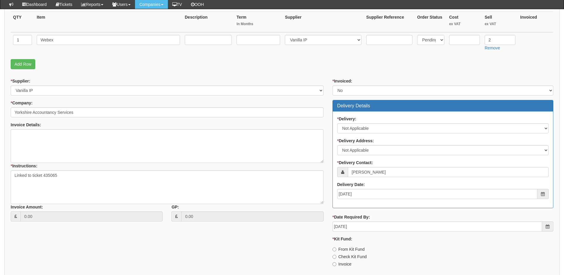
click at [342, 264] on label "Invoice" at bounding box center [342, 265] width 19 height 6
click at [337, 264] on input "Invoice" at bounding box center [335, 265] width 4 height 4
radio input "true"
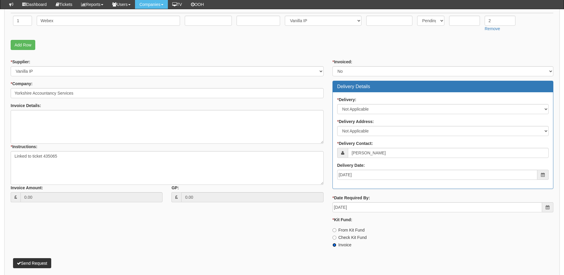
scroll to position [178, 0]
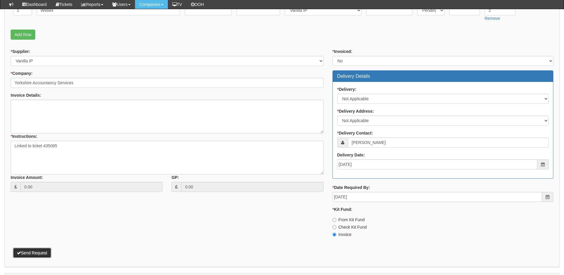
click at [40, 255] on button "Send Request" at bounding box center [32, 253] width 38 height 10
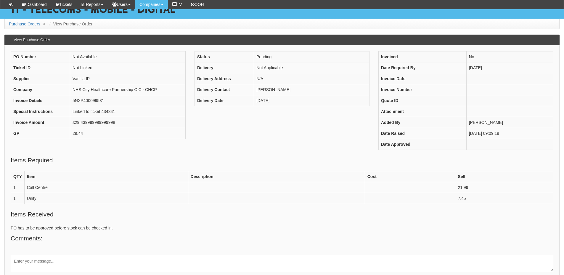
scroll to position [69, 0]
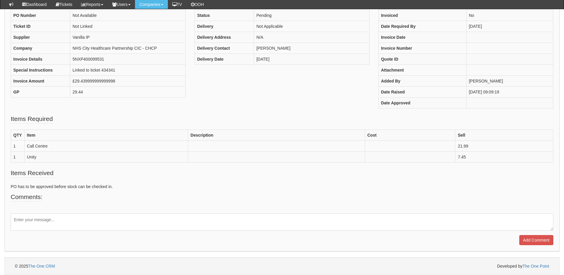
click at [135, 223] on textarea at bounding box center [282, 222] width 543 height 17
click at [76, 222] on textarea "Please can" at bounding box center [282, 222] width 543 height 17
type textarea "Please can you reject this PO as requested by telecoms"
click at [540, 244] on input "Add Comment" at bounding box center [537, 240] width 34 height 10
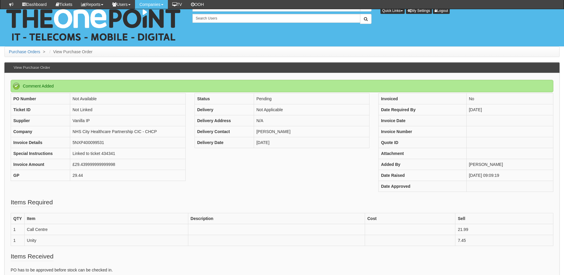
scroll to position [110, 0]
